Goal: Task Accomplishment & Management: Use online tool/utility

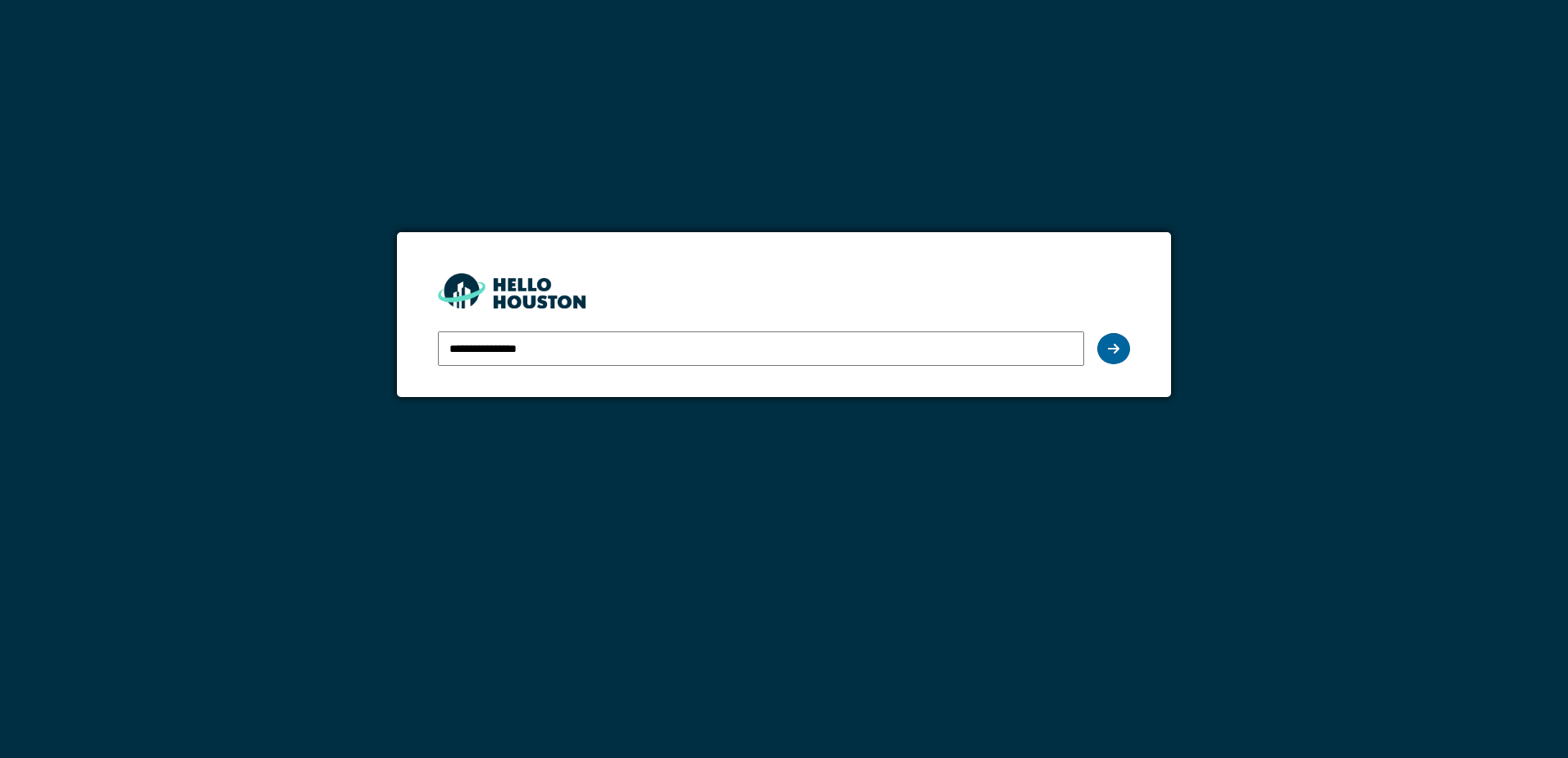
type input "**********"
click at [1117, 351] on icon at bounding box center [1114, 349] width 11 height 13
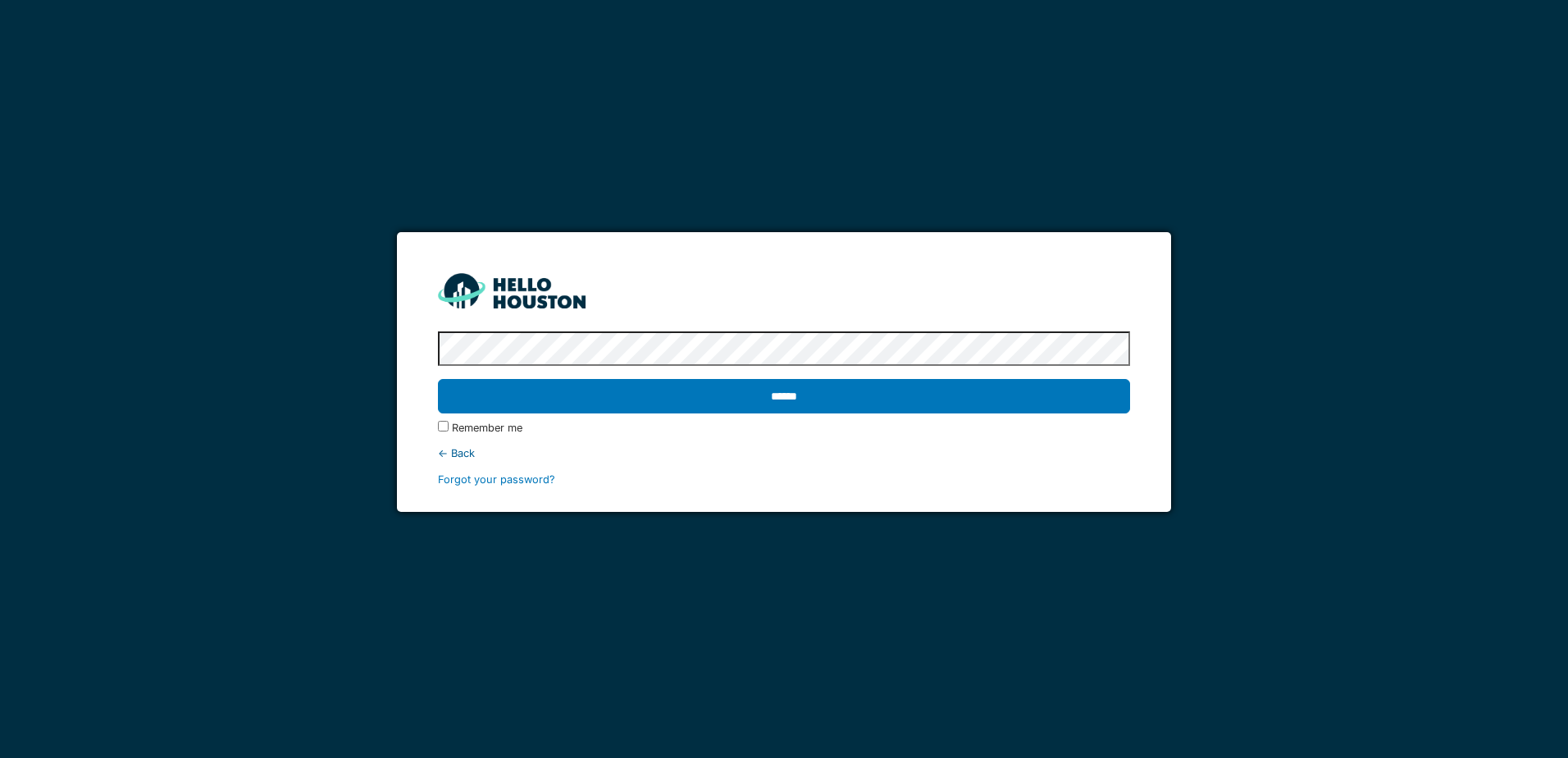
click at [438, 379] on input "******" at bounding box center [784, 396] width 692 height 34
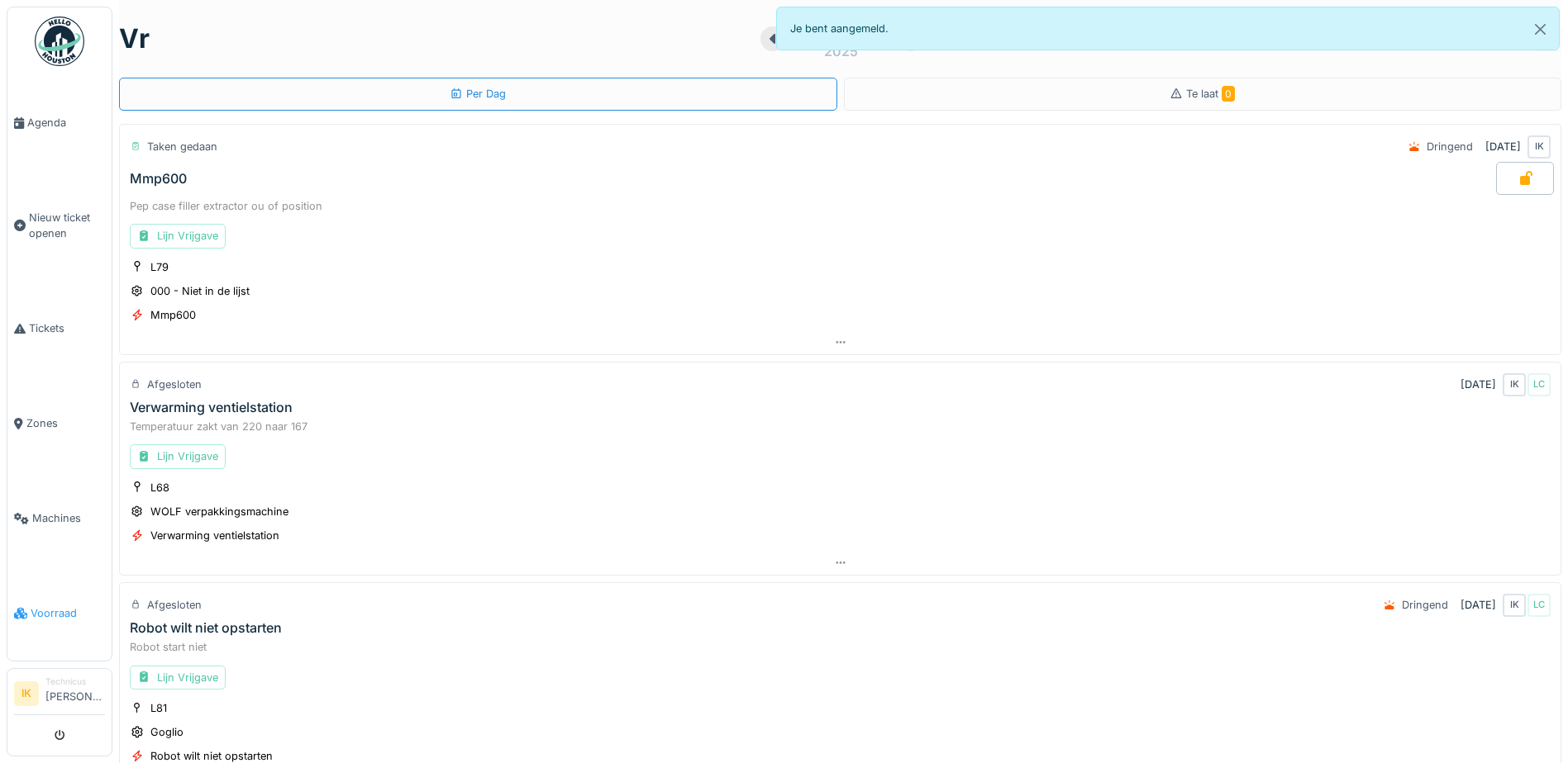
click at [37, 606] on span "Voorraad" at bounding box center [68, 613] width 75 height 16
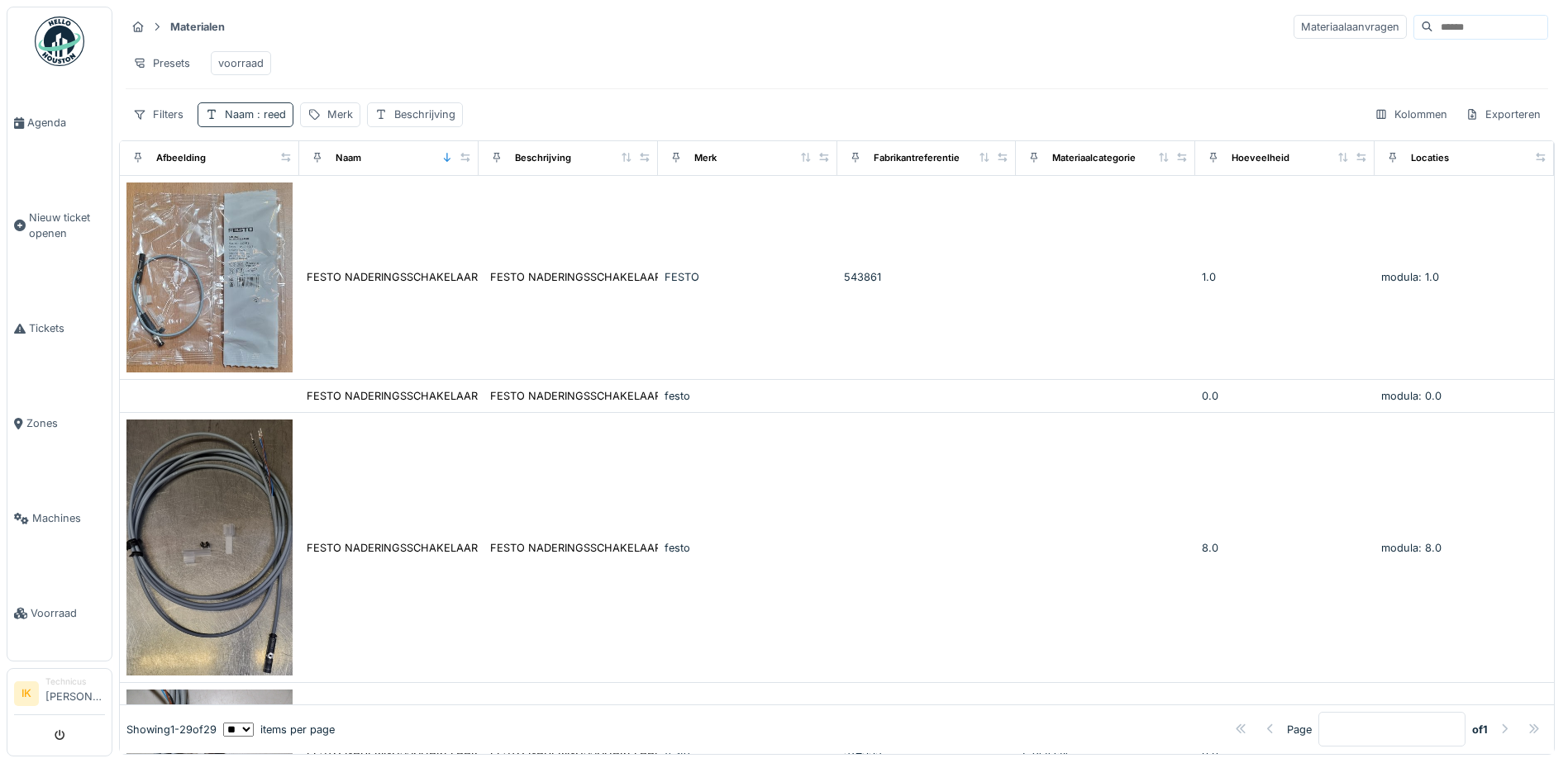
click at [276, 120] on span ": reed" at bounding box center [269, 114] width 33 height 12
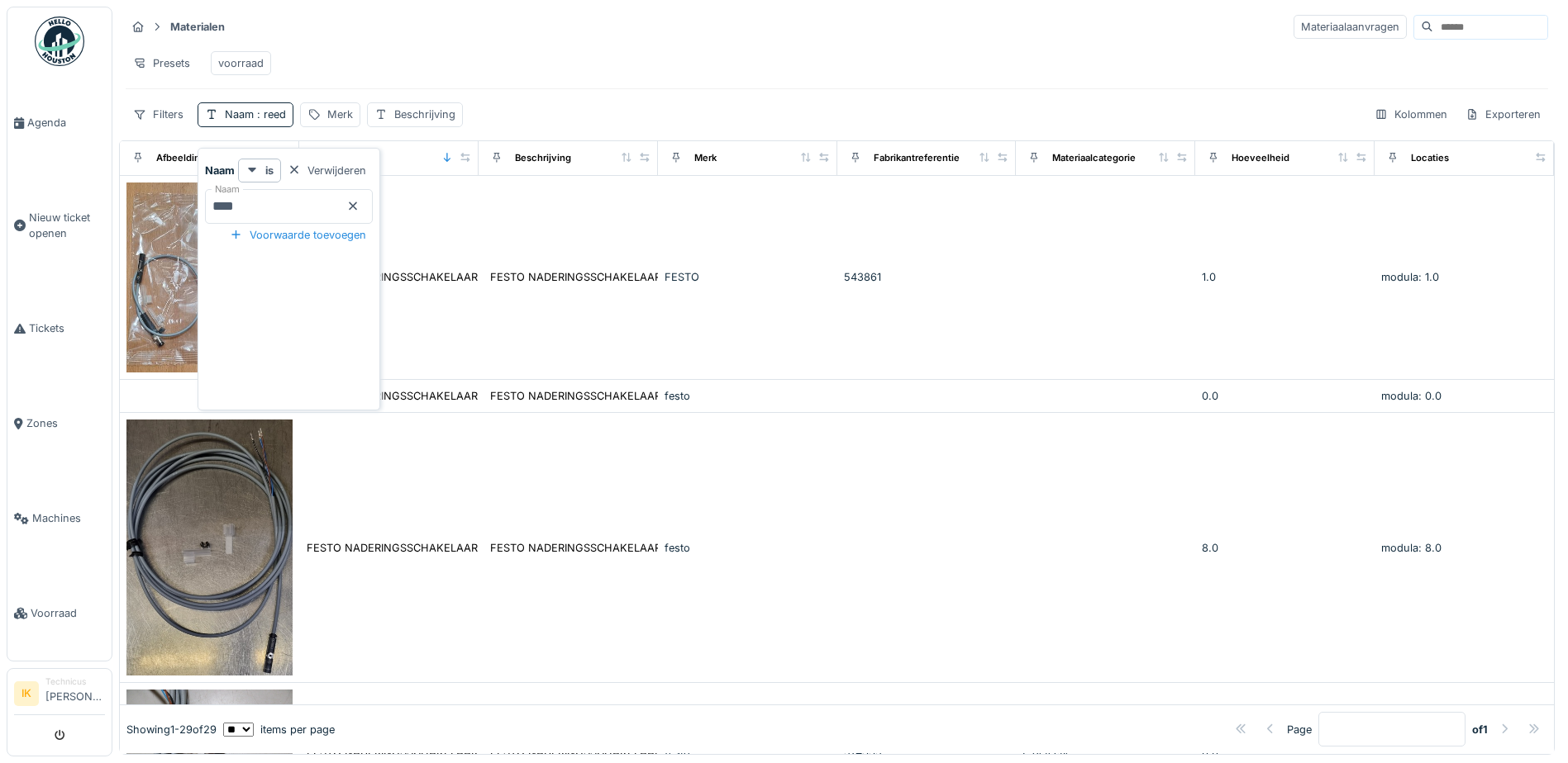
click at [357, 208] on icon at bounding box center [352, 206] width 8 height 8
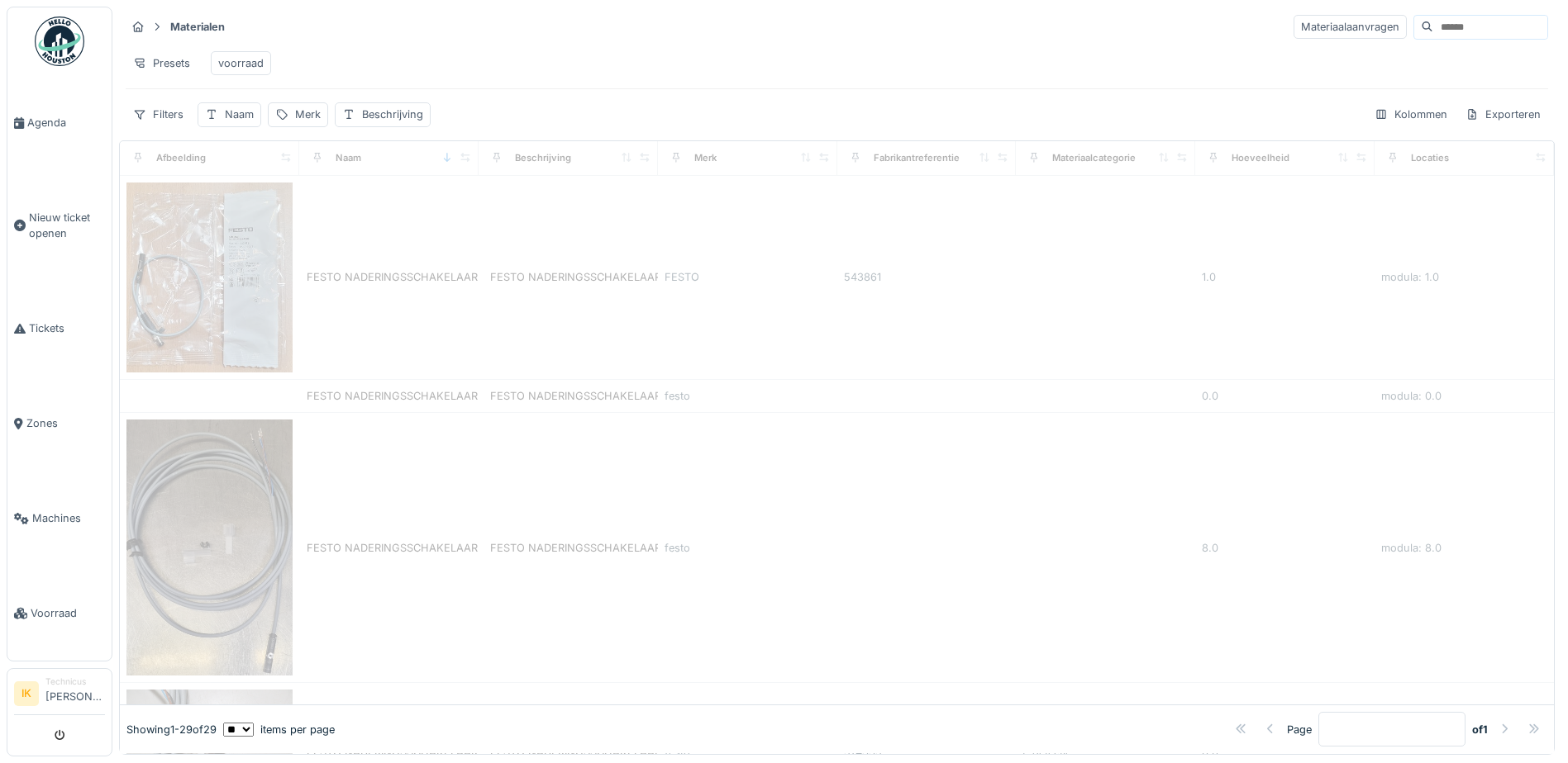
click at [534, 47] on div "Presets voorraad" at bounding box center [837, 63] width 1423 height 37
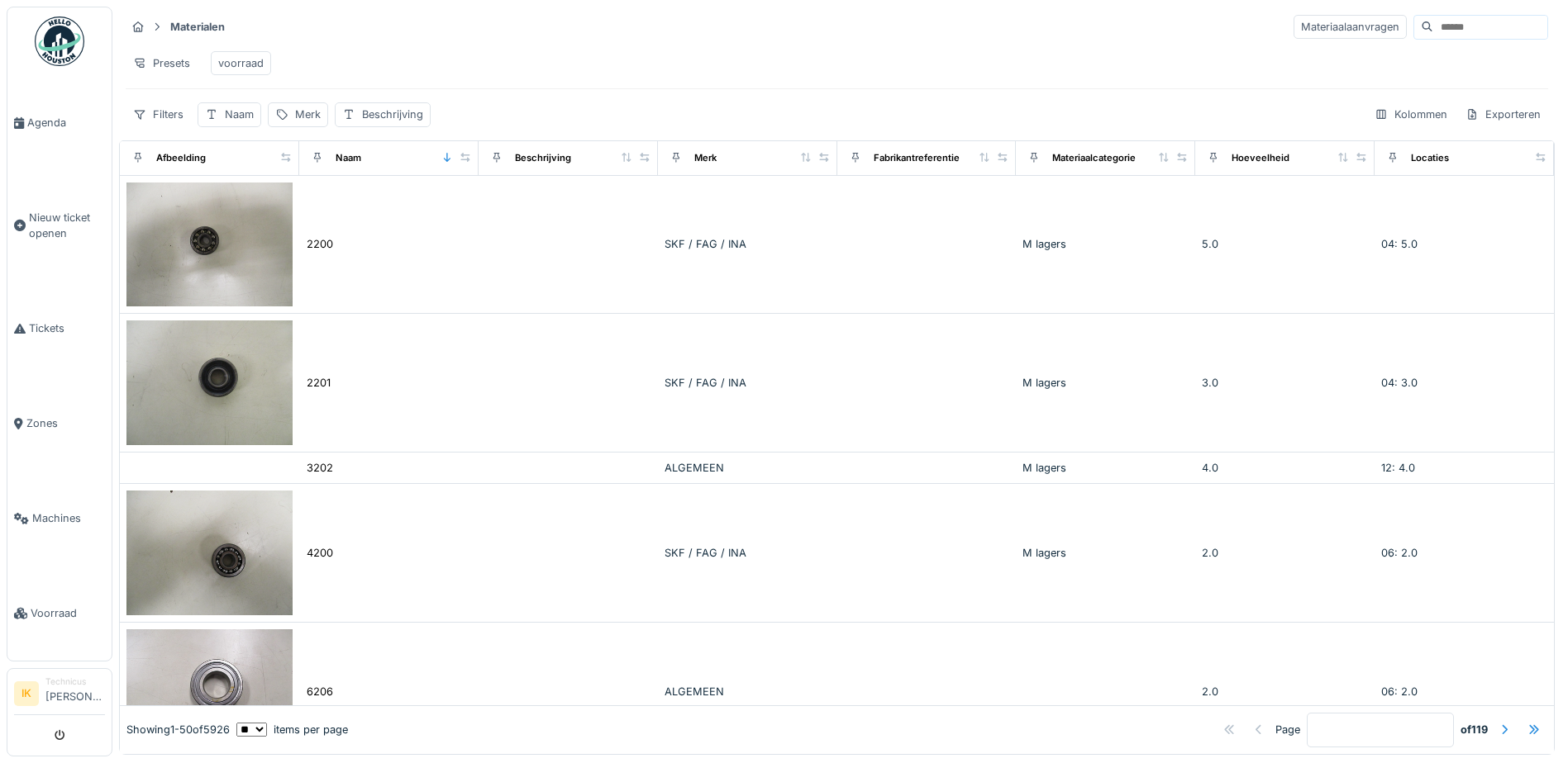
click at [430, 167] on div "Naam" at bounding box center [388, 158] width 165 height 20
click at [442, 162] on icon at bounding box center [447, 157] width 11 height 9
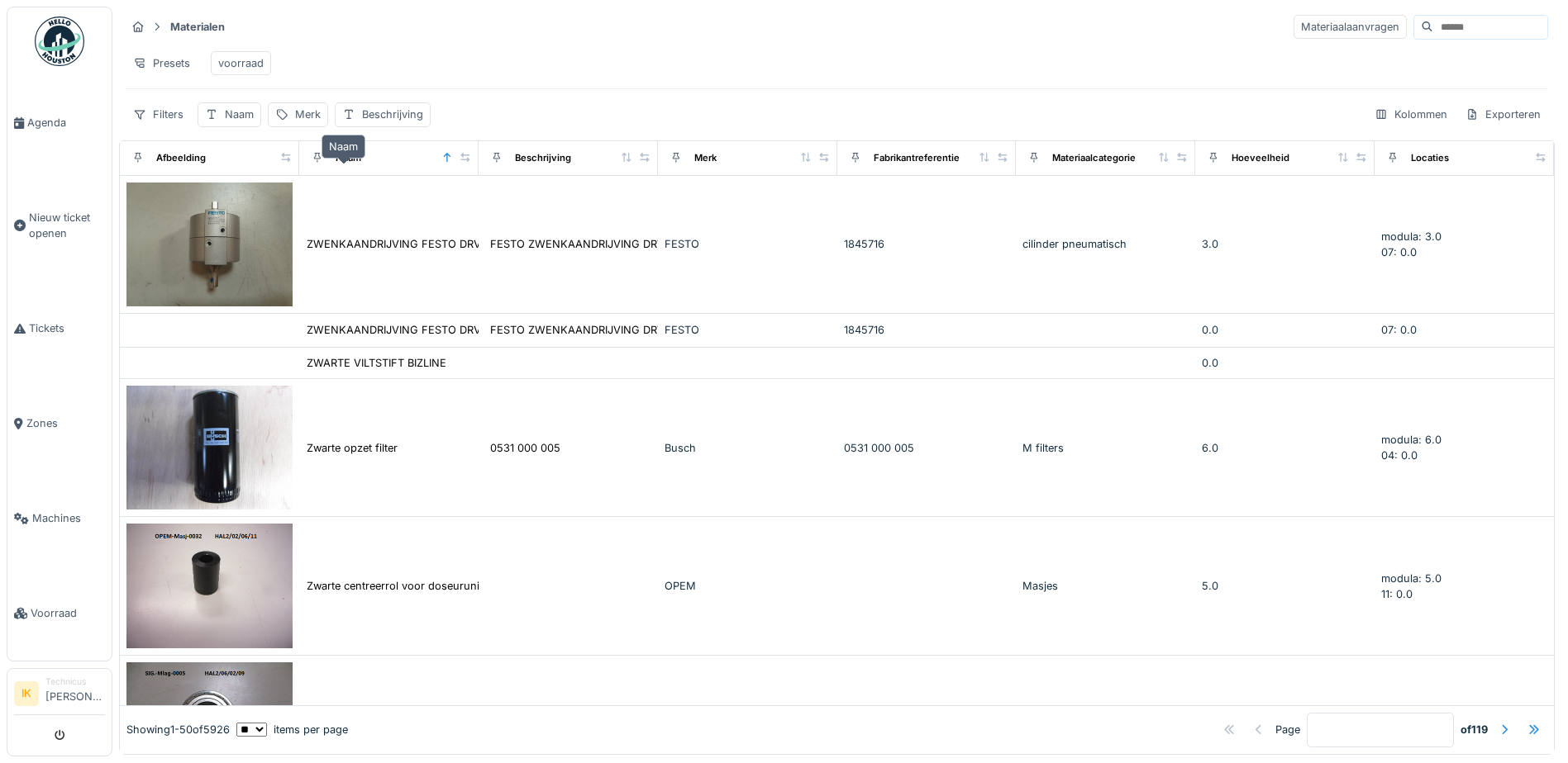
click at [342, 165] on div "Naam" at bounding box center [348, 157] width 25 height 14
click at [506, 40] on div "Materialen Materiaalaanvragen" at bounding box center [837, 26] width 1423 height 27
click at [298, 122] on div "Merk" at bounding box center [308, 114] width 25 height 16
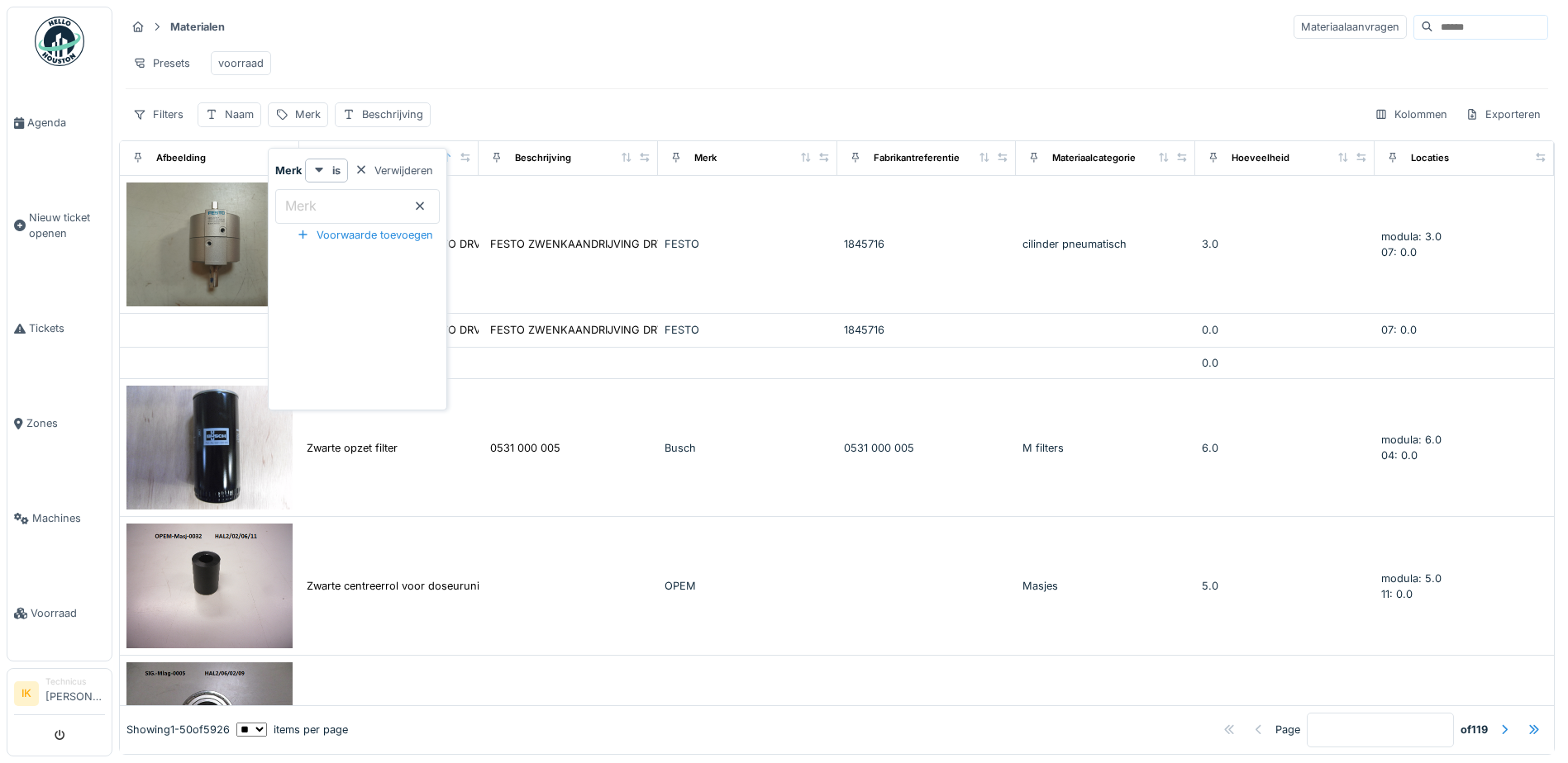
click at [320, 205] on label "Merk" at bounding box center [300, 205] width 38 height 20
click at [321, 205] on input "Merk" at bounding box center [357, 206] width 164 height 34
type input "****"
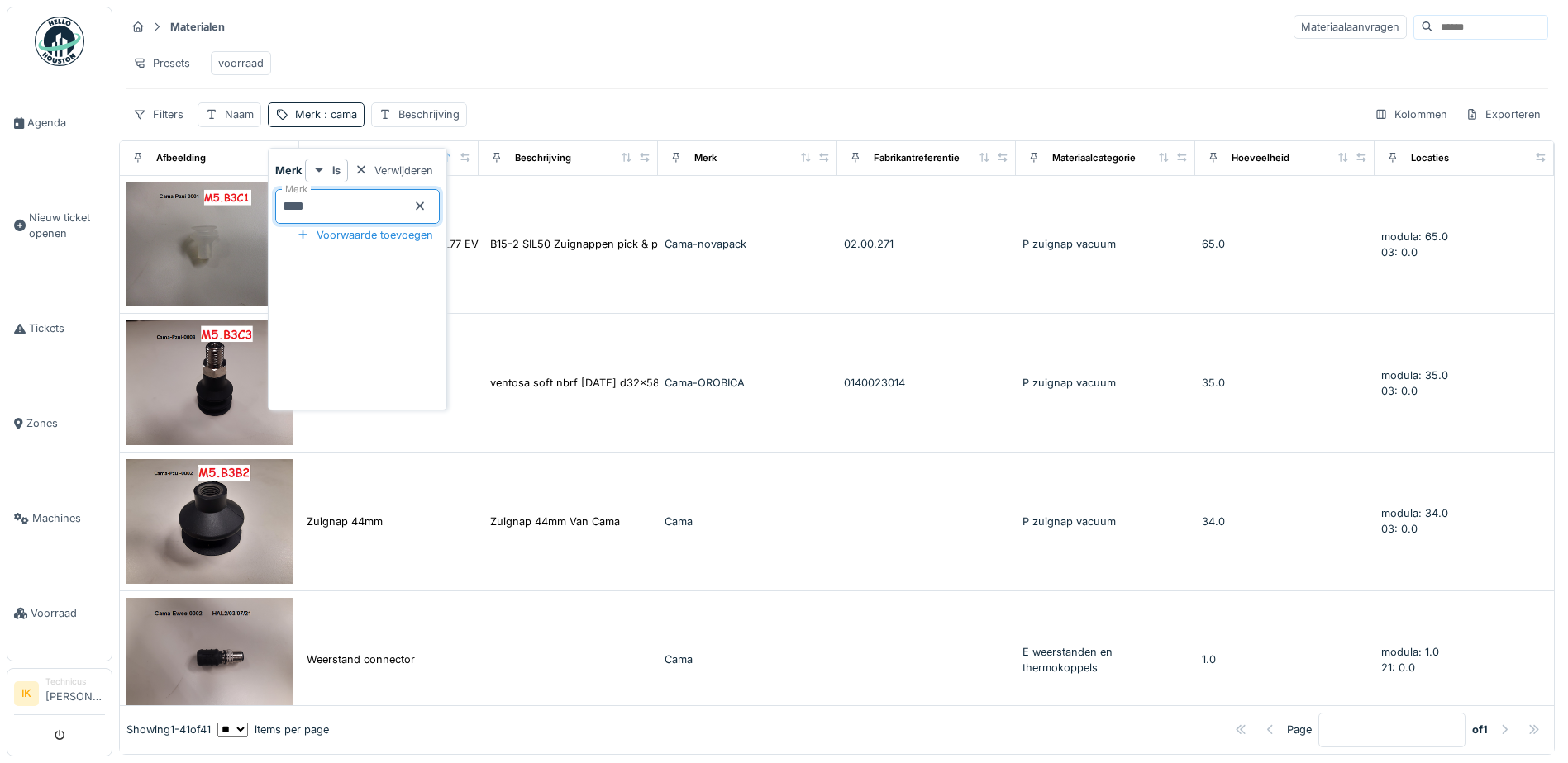
click at [522, 37] on div "Materialen Materiaalaanvragen" at bounding box center [837, 26] width 1423 height 27
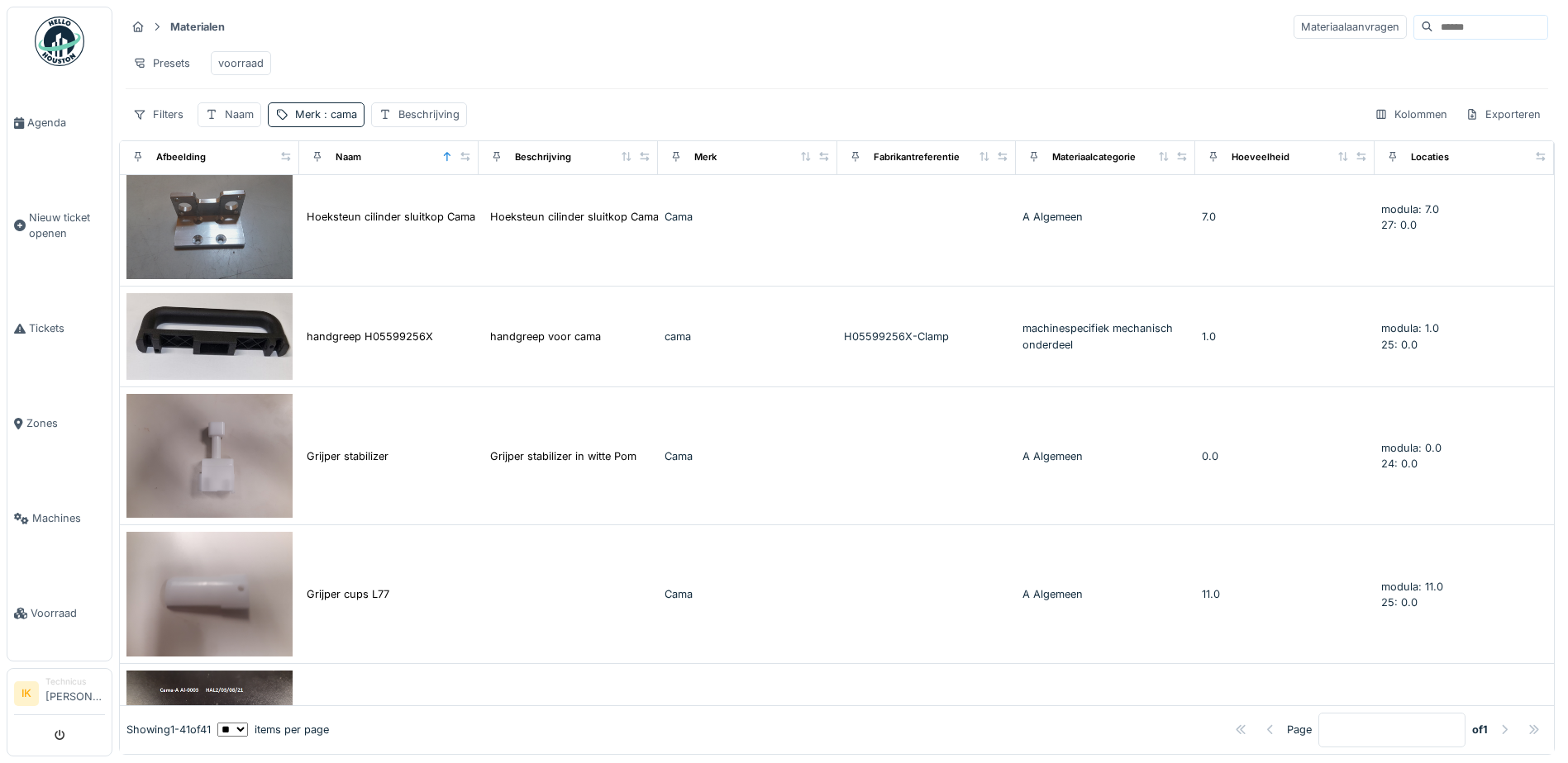
scroll to position [3746, 0]
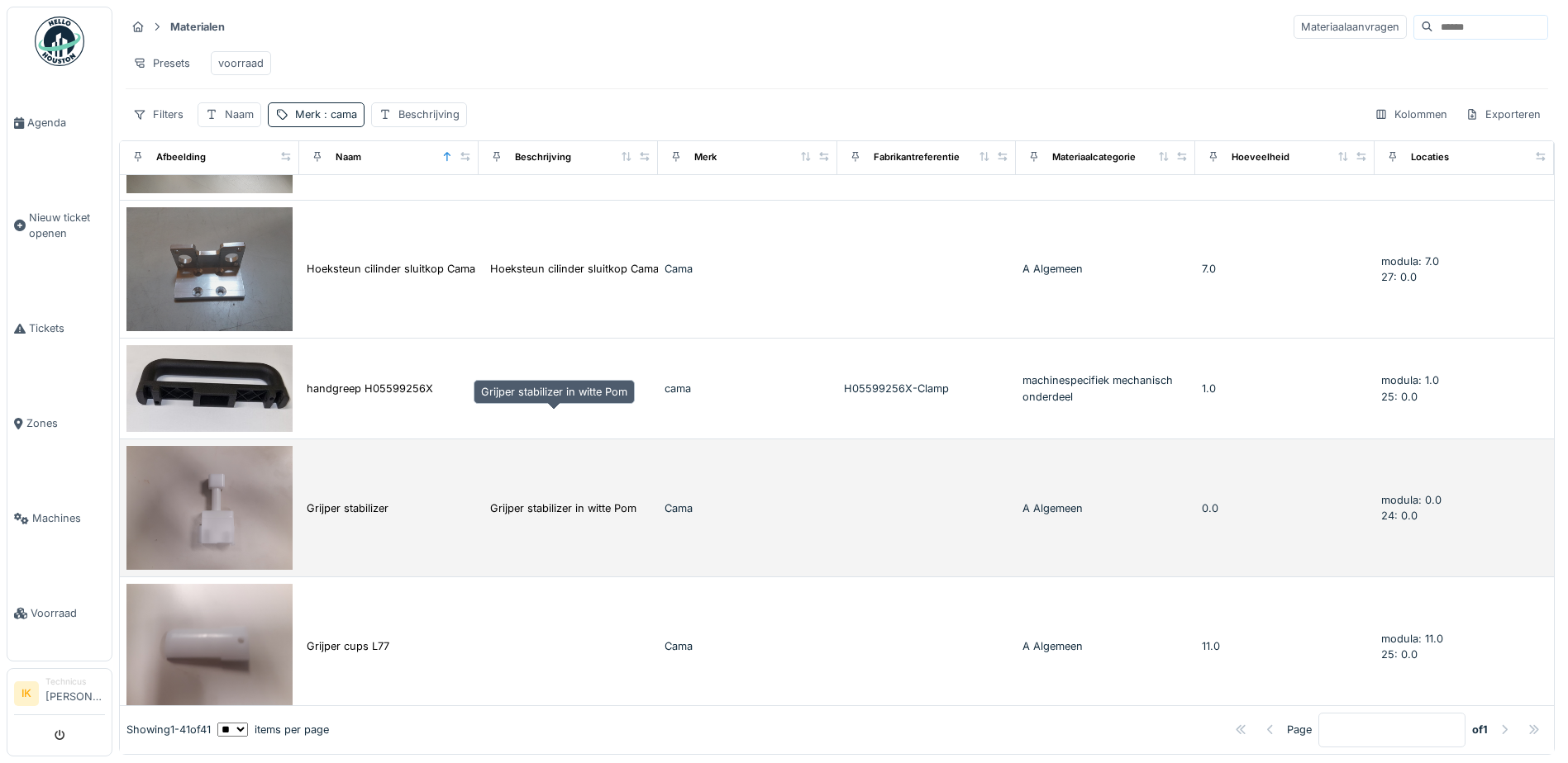
click at [528, 500] on div "Grijper stabilizer in witte Pom" at bounding box center [563, 508] width 146 height 16
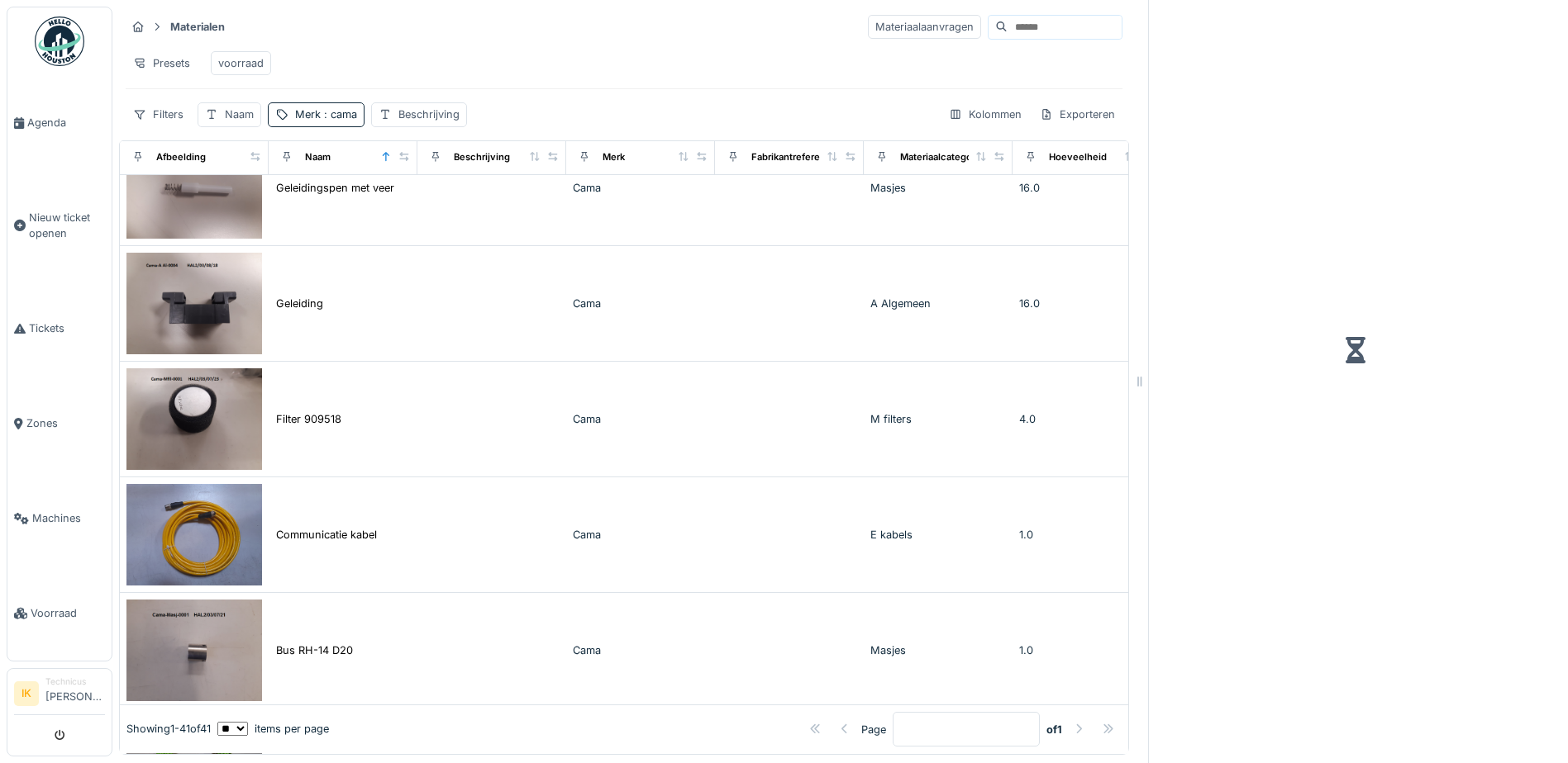
scroll to position [3223, 0]
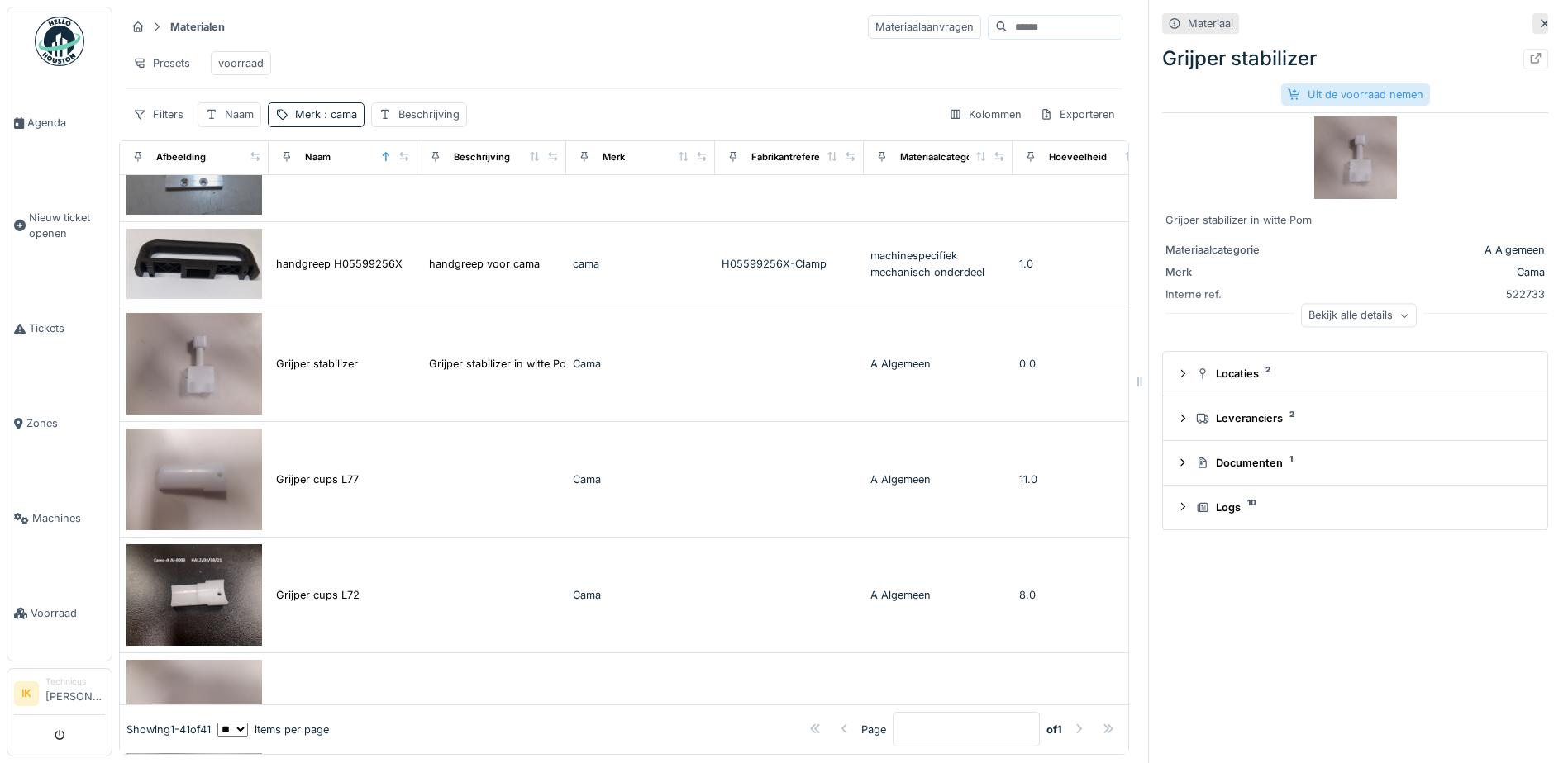
click at [1310, 92] on div "Uit de voorraad nemen" at bounding box center [1355, 95] width 149 height 22
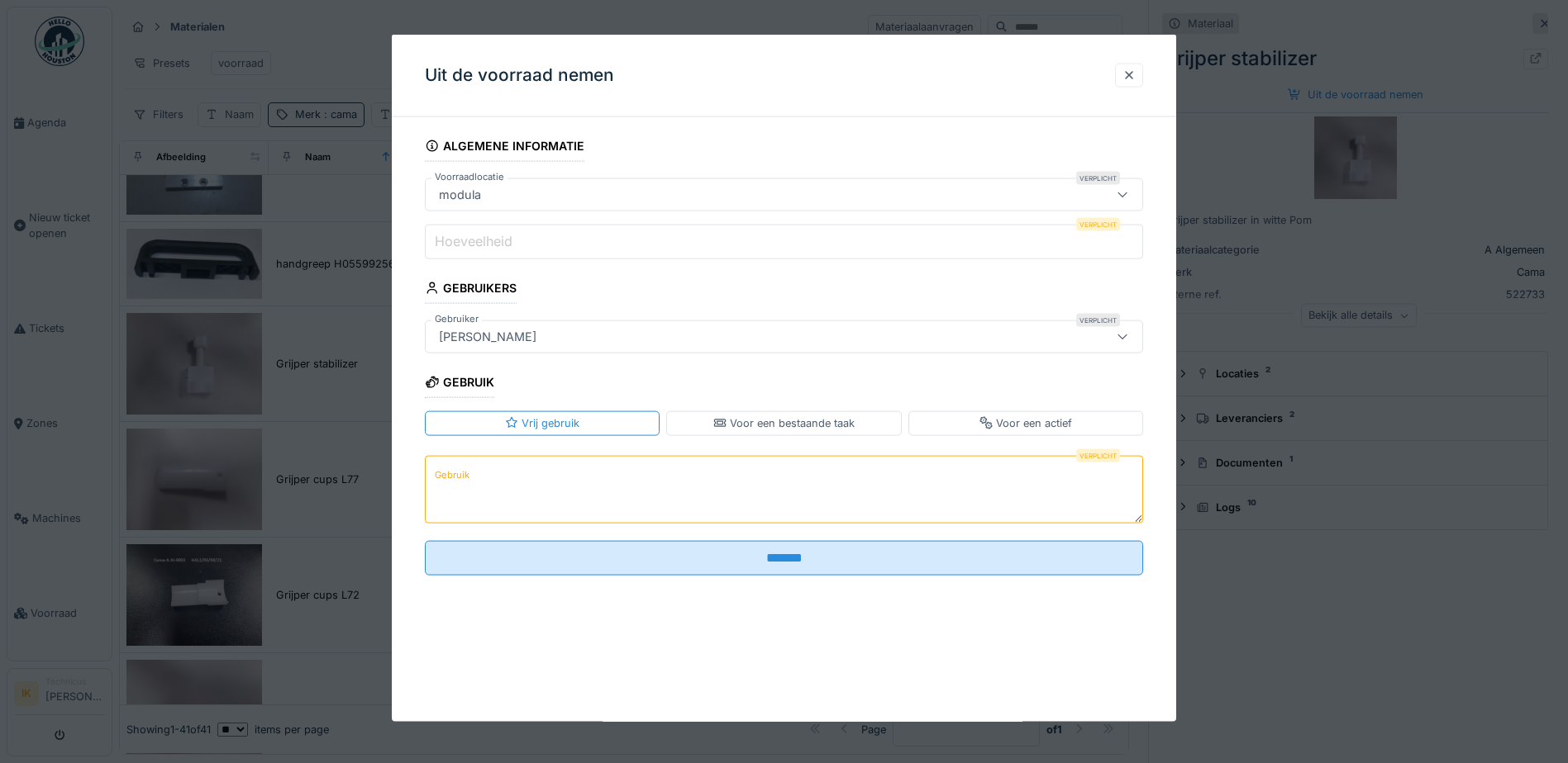
click at [450, 240] on label "Hoeveelheid" at bounding box center [474, 240] width 84 height 20
click at [450, 240] on input "Hoeveelheid" at bounding box center [784, 241] width 719 height 34
type input "*"
click at [461, 484] on label "Gebruik" at bounding box center [452, 474] width 41 height 20
click at [461, 484] on textarea "Gebruik" at bounding box center [784, 489] width 719 height 68
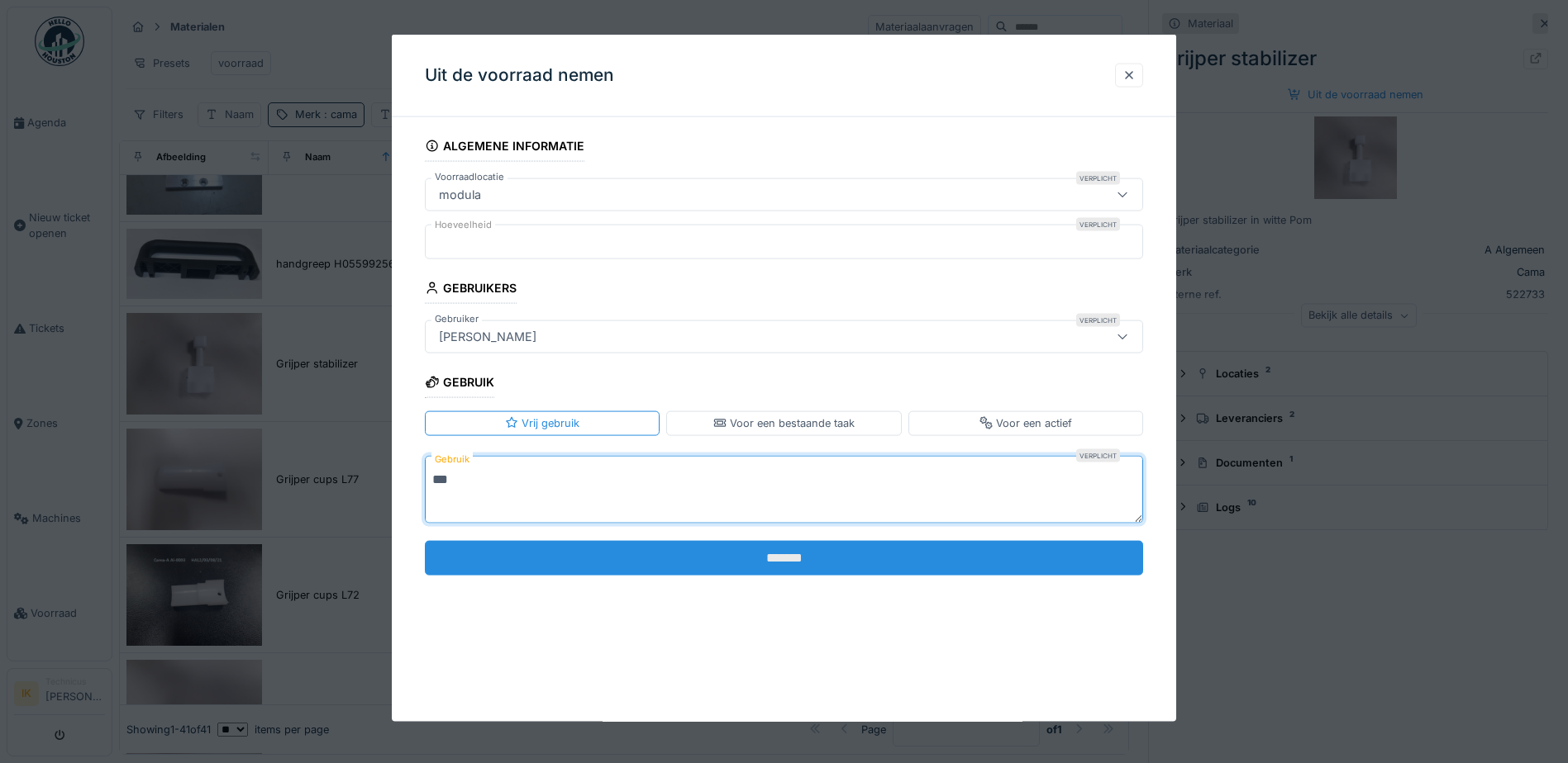
type textarea "***"
click at [558, 555] on input "*******" at bounding box center [784, 557] width 719 height 34
